Goal: Information Seeking & Learning: Learn about a topic

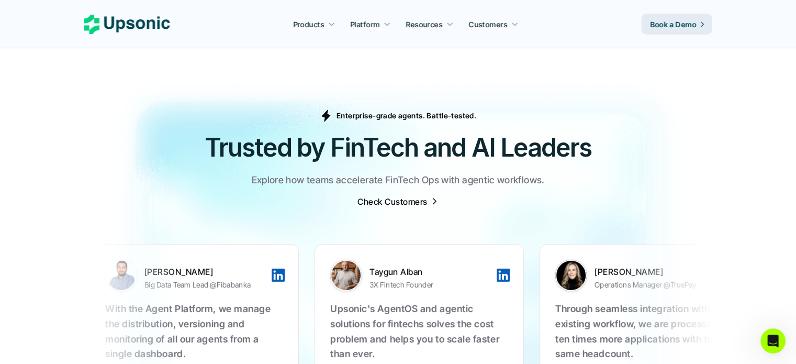
scroll to position [3298, 0]
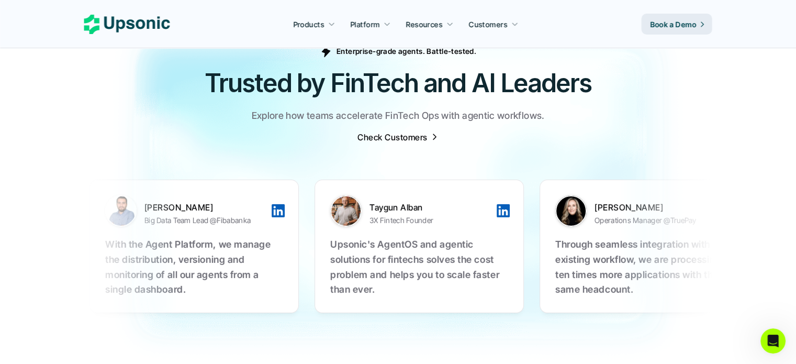
drag, startPoint x: 509, startPoint y: 205, endPoint x: 404, endPoint y: 216, distance: 105.8
click at [522, 112] on div "Enterprise-grade agents. Battle-tested. Trusted by FinTech and AI Leaders Explo…" at bounding box center [398, 94] width 628 height 98
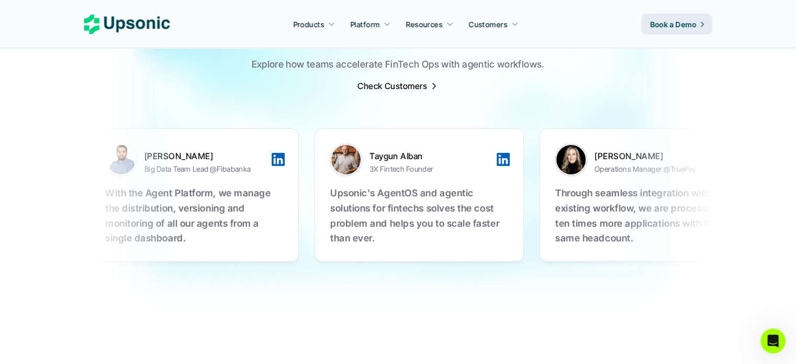
scroll to position [3330, 0]
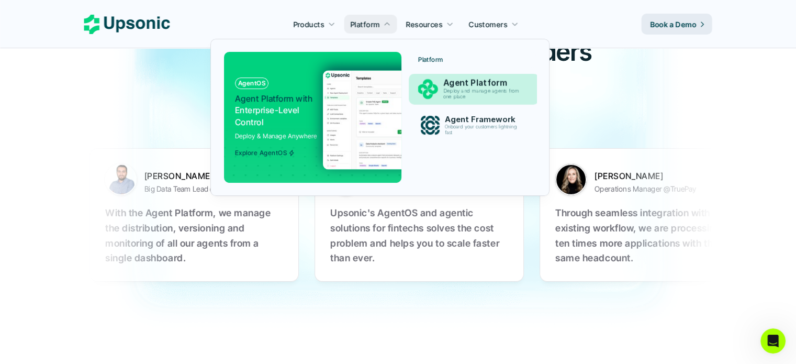
click at [448, 85] on p "Agent Platform" at bounding box center [483, 83] width 81 height 10
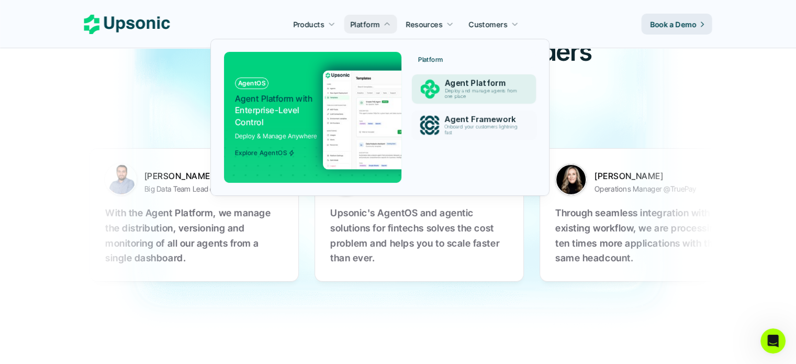
click at [450, 98] on p "Deploy and manage agents from one place" at bounding box center [482, 94] width 76 height 12
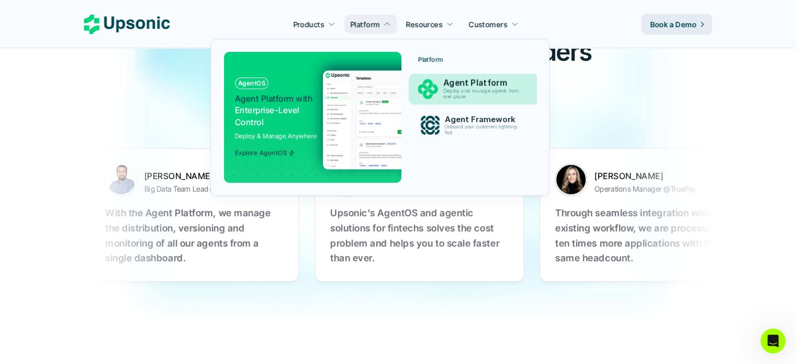
click at [451, 96] on p "Deploy and manage agents from one place" at bounding box center [483, 94] width 80 height 12
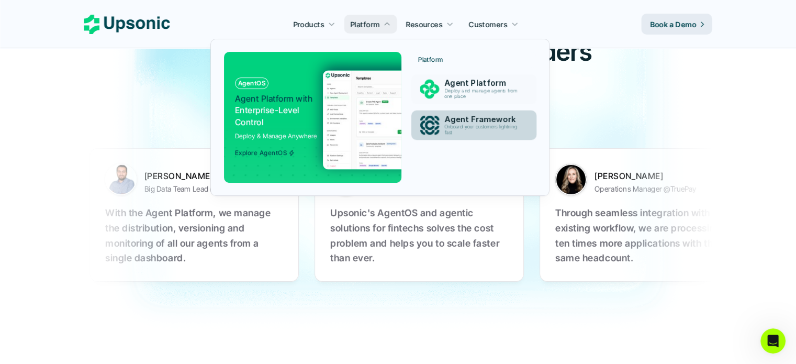
click at [447, 120] on p "Agent Framework" at bounding box center [483, 119] width 78 height 9
click at [427, 125] on img at bounding box center [428, 126] width 20 height 20
click at [344, 125] on img at bounding box center [425, 119] width 204 height 99
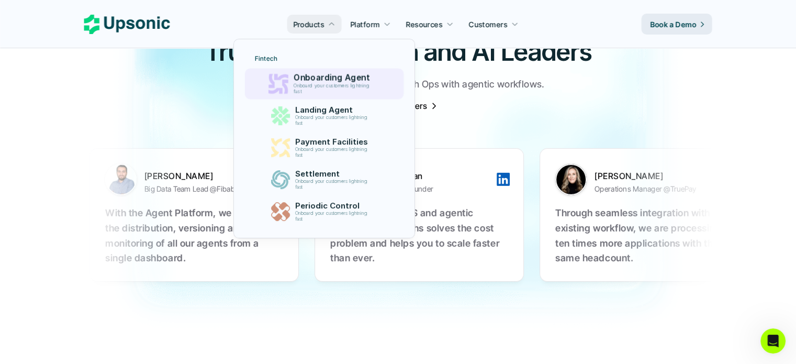
click at [319, 87] on p "Onboard your customers lightning fast" at bounding box center [334, 89] width 80 height 12
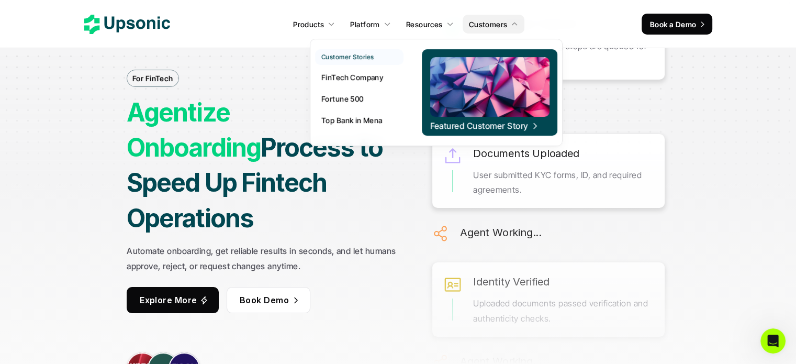
click at [344, 121] on p "Top Bank in Mena" at bounding box center [351, 120] width 61 height 11
